Goal: Task Accomplishment & Management: Manage account settings

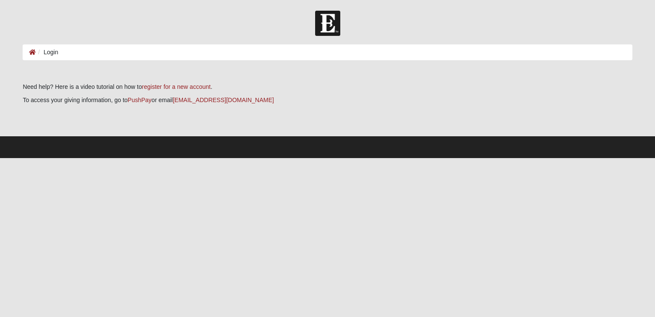
click at [51, 55] on li "Login" at bounding box center [47, 52] width 22 height 9
click at [55, 54] on li "Login" at bounding box center [47, 52] width 22 height 9
click at [36, 52] on li "Login" at bounding box center [47, 52] width 22 height 9
click at [54, 52] on li "Login" at bounding box center [47, 52] width 22 height 9
click at [54, 53] on li "Login" at bounding box center [47, 52] width 22 height 9
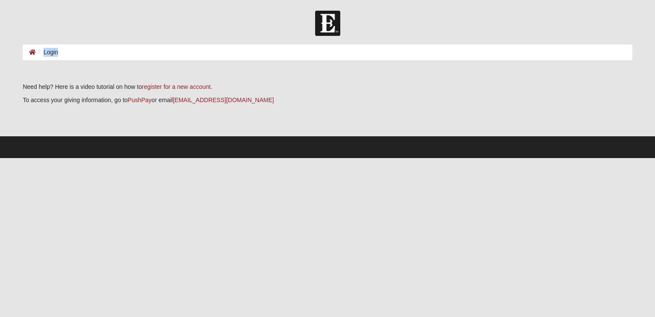
click at [54, 53] on li "Login" at bounding box center [47, 52] width 22 height 9
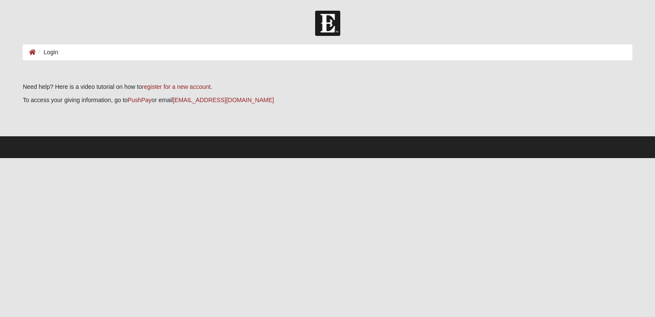
click at [220, 44] on form "Log In Login Login Error Need help? Here is a video tutorial on how to register…" at bounding box center [327, 84] width 655 height 147
click at [49, 53] on li "Login" at bounding box center [47, 52] width 22 height 9
click at [36, 54] on li "Login" at bounding box center [47, 52] width 22 height 9
click at [36, 54] on ol "Login" at bounding box center [328, 52] width 610 height 16
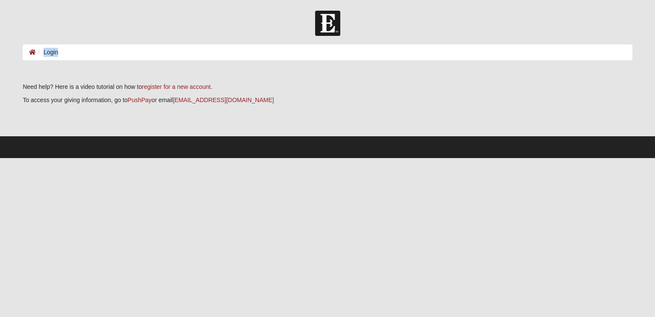
click at [36, 54] on li "Login" at bounding box center [47, 52] width 22 height 9
click at [55, 55] on li "Login" at bounding box center [47, 52] width 22 height 9
click at [46, 54] on li "Login" at bounding box center [47, 52] width 22 height 9
click at [46, 53] on li "Login" at bounding box center [47, 52] width 22 height 9
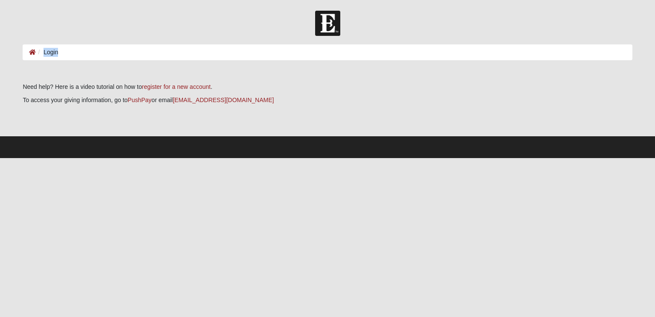
click at [46, 53] on li "Login" at bounding box center [47, 52] width 22 height 9
click at [47, 55] on li "Login" at bounding box center [47, 52] width 22 height 9
click at [48, 54] on li "Login" at bounding box center [47, 52] width 22 height 9
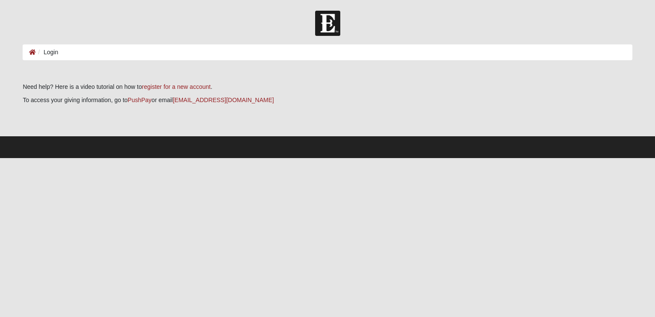
click at [48, 54] on li "Login" at bounding box center [47, 52] width 22 height 9
